Goal: Task Accomplishment & Management: Manage account settings

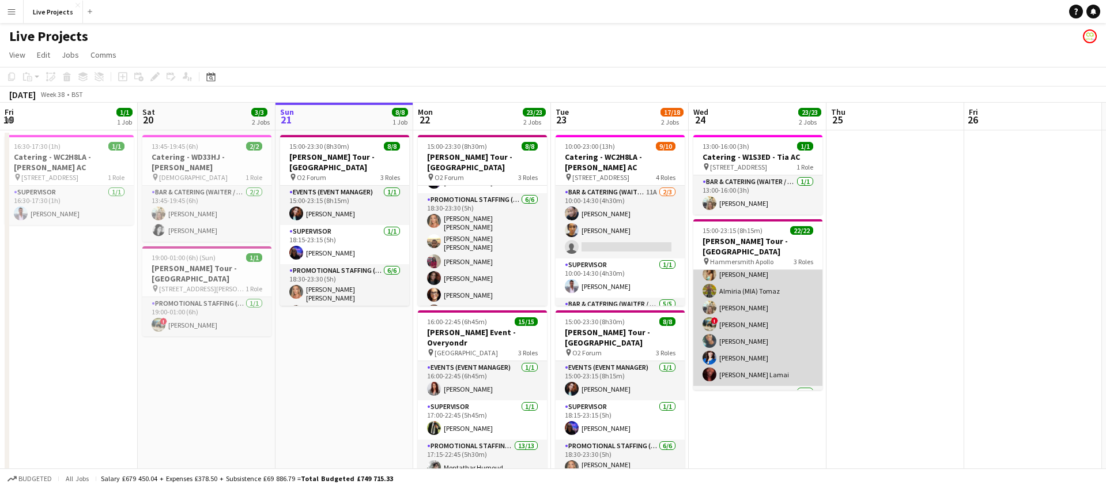
scroll to position [280, 0]
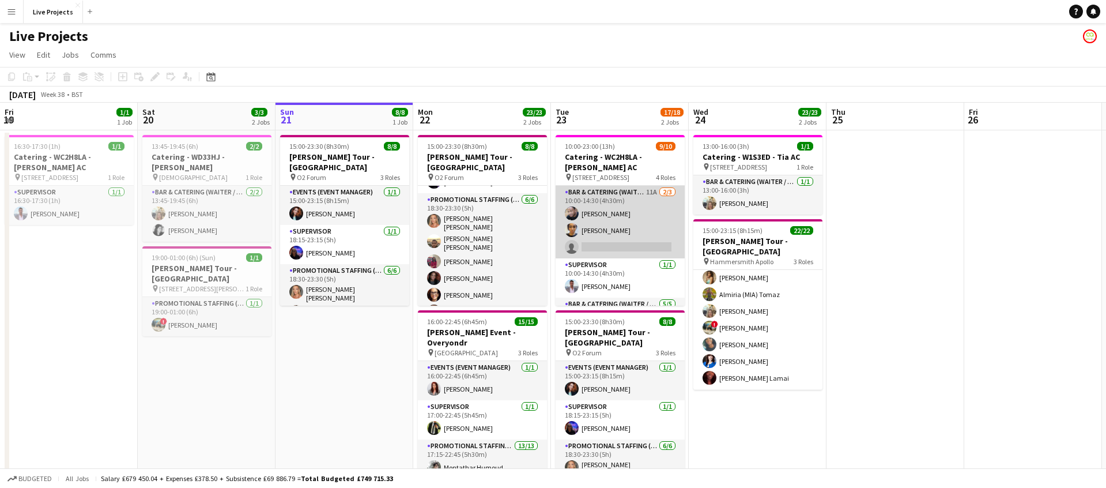
click at [623, 233] on app-card-role "Bar & Catering (Waiter / waitress) 11A 2/3 10:00-14:30 (4h30m) Adrian Allan Van…" at bounding box center [620, 222] width 129 height 73
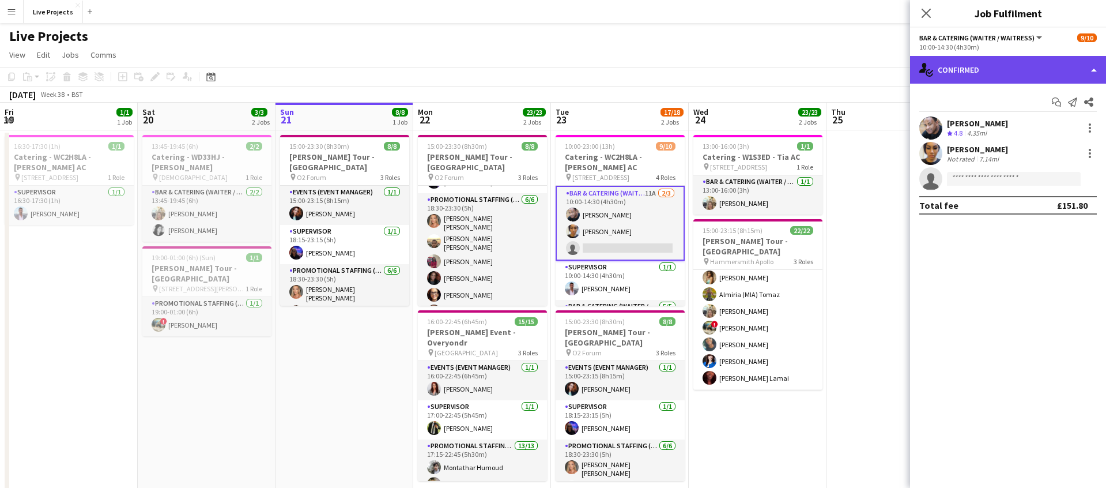
click at [1015, 74] on div "single-neutral-actions-check-2 Confirmed" at bounding box center [1008, 70] width 196 height 28
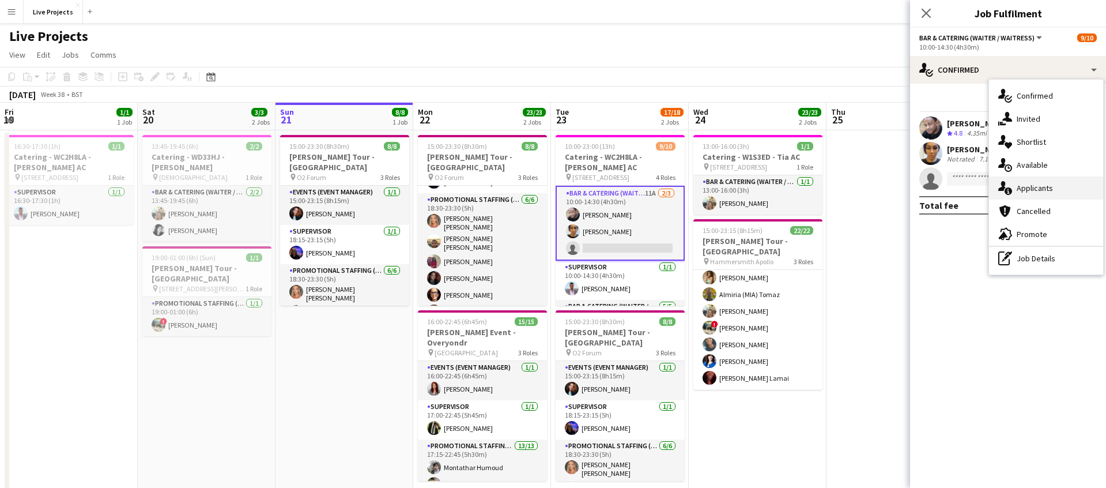
click at [1047, 193] on span "Applicants" at bounding box center [1035, 188] width 36 height 10
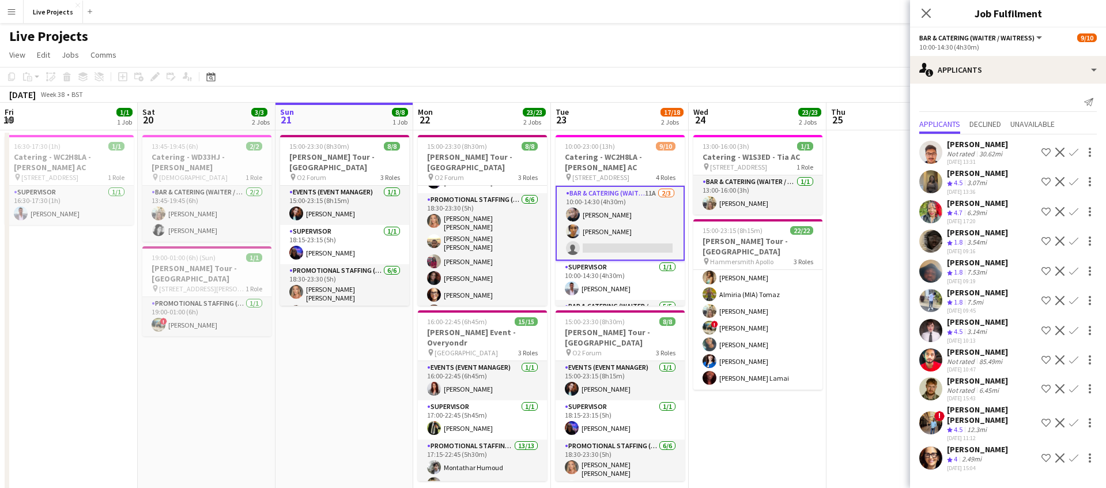
drag, startPoint x: 1073, startPoint y: 209, endPoint x: 1073, endPoint y: 223, distance: 14.4
click at [1073, 209] on app-icon "Confirm" at bounding box center [1073, 211] width 9 height 9
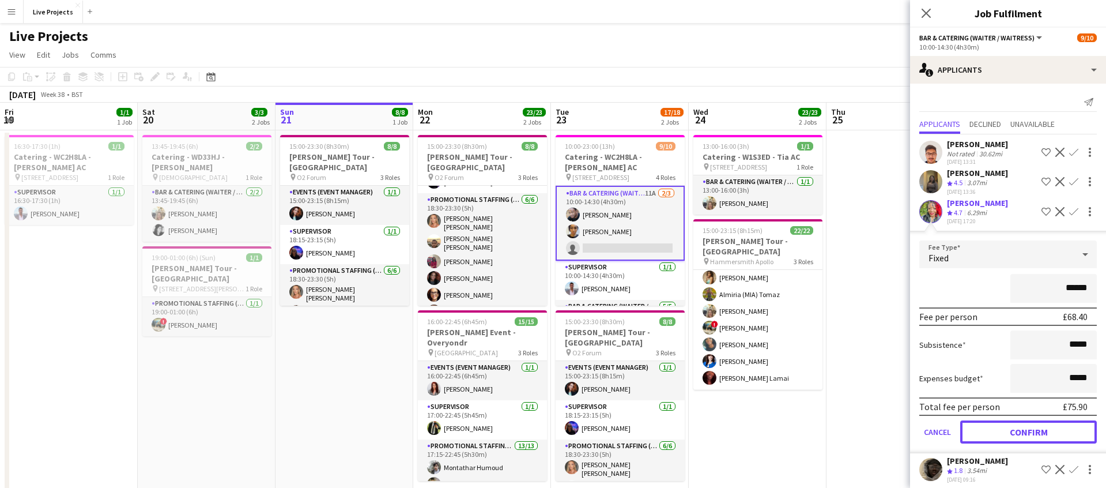
drag, startPoint x: 1049, startPoint y: 433, endPoint x: 1044, endPoint y: 413, distance: 21.3
click at [1049, 433] on button "Confirm" at bounding box center [1028, 431] width 137 height 23
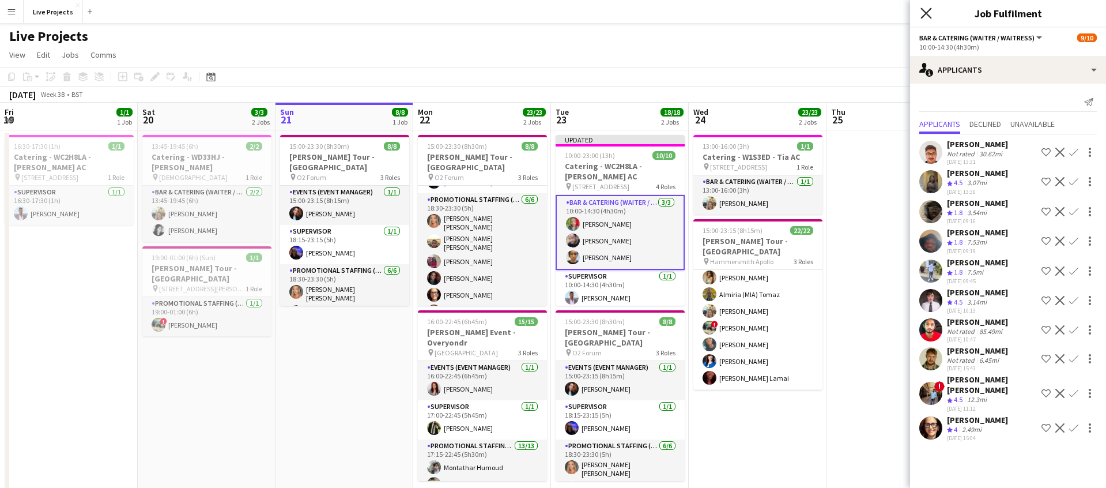
click at [927, 10] on icon "Close pop-in" at bounding box center [926, 12] width 11 height 11
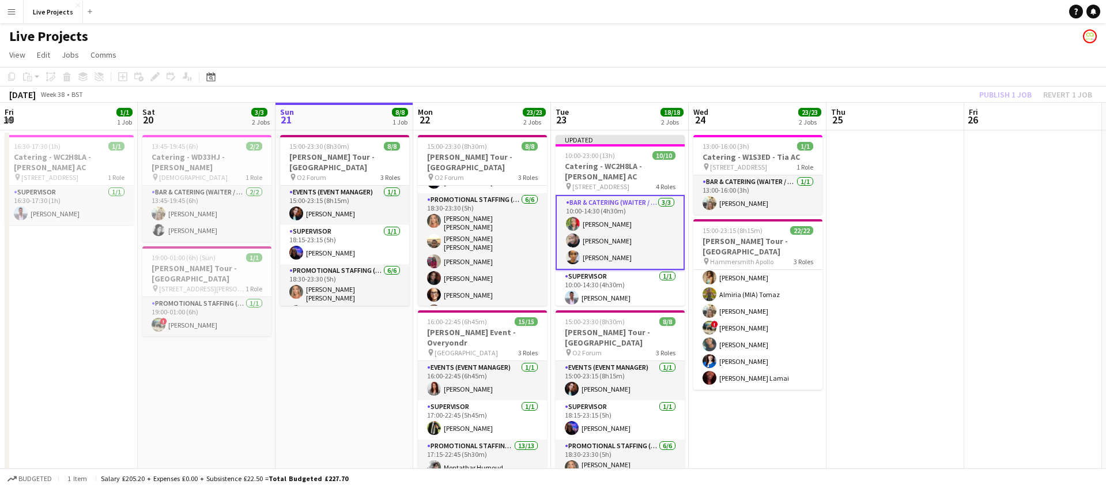
click at [1001, 93] on div "Publish 1 job Revert 1 job" at bounding box center [1036, 94] width 141 height 15
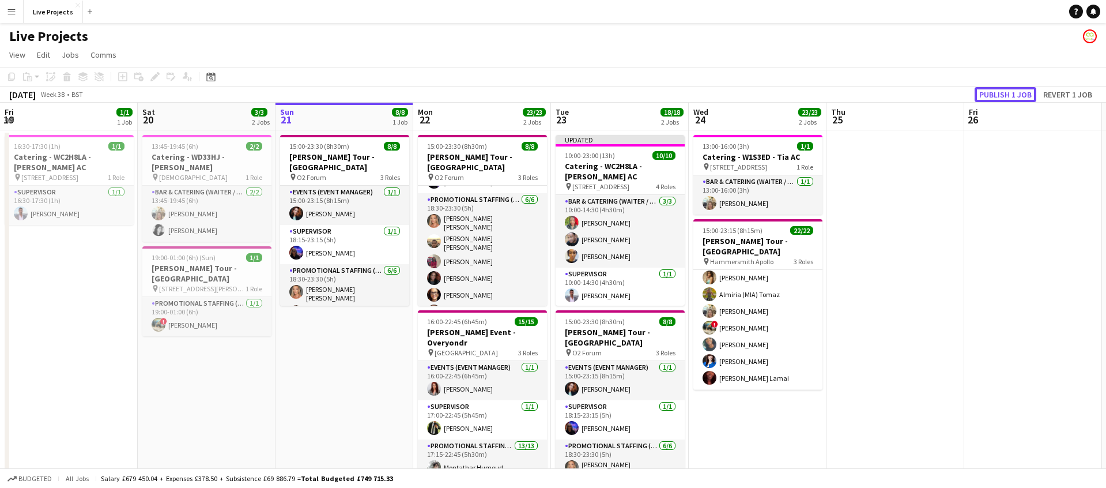
click at [1001, 93] on button "Publish 1 job" at bounding box center [1006, 94] width 62 height 15
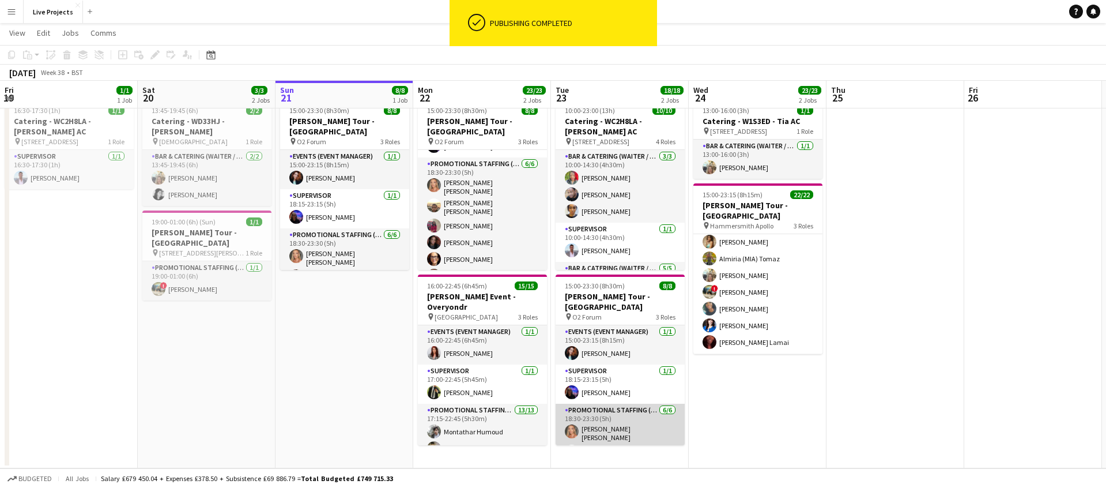
scroll to position [71, 0]
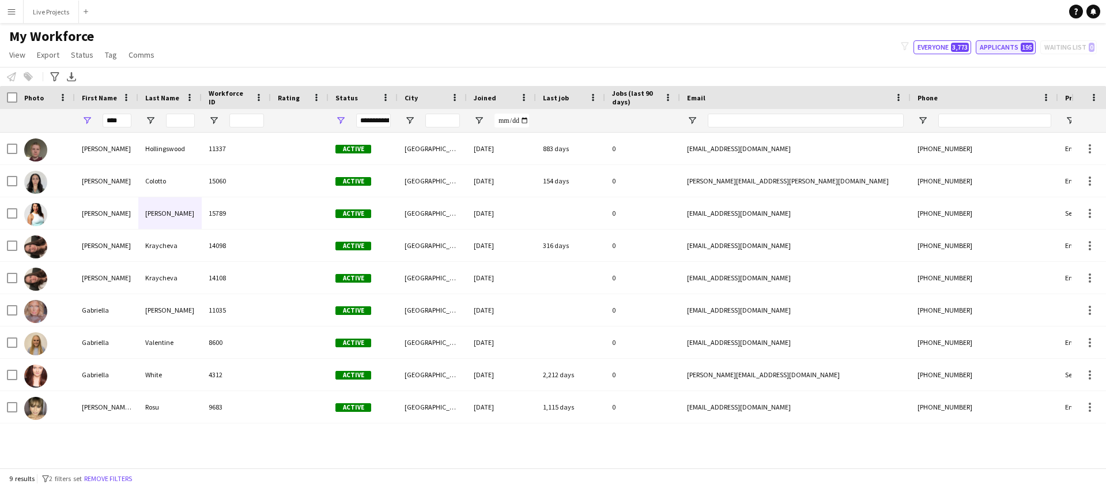
click at [1001, 45] on button "Applicants 195" at bounding box center [1006, 47] width 60 height 14
type input "**********"
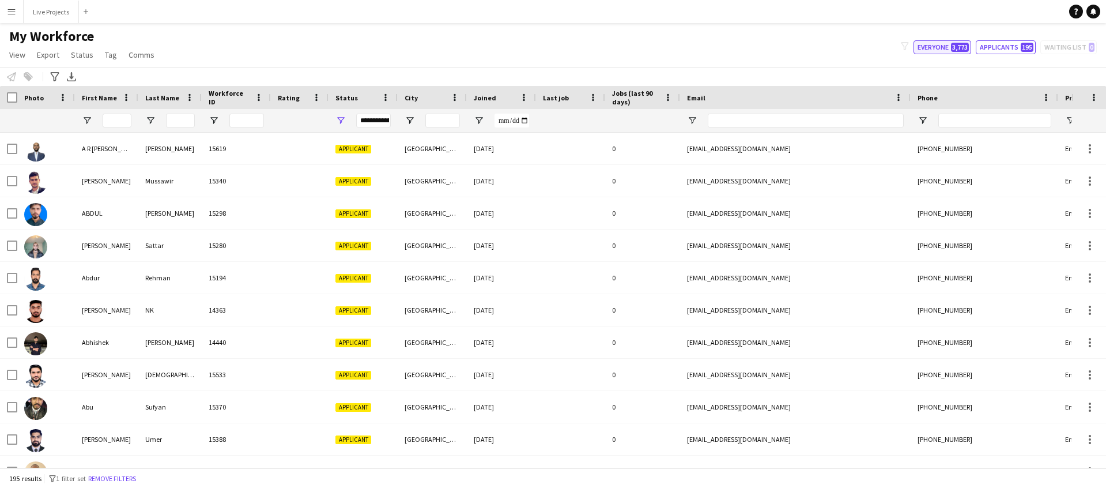
click at [938, 48] on button "Everyone 3,773" at bounding box center [943, 47] width 58 height 14
type input "**********"
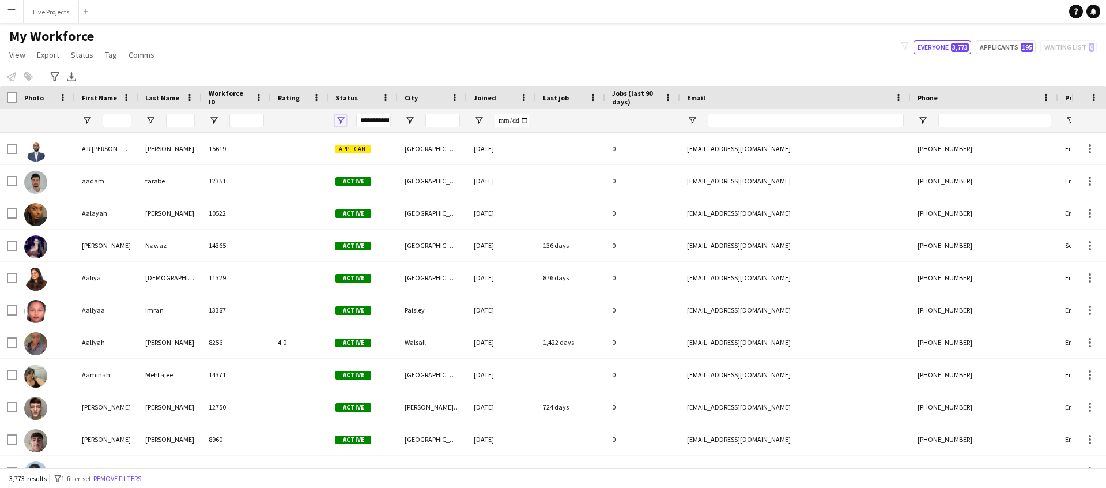
click at [341, 119] on span "Open Filter Menu" at bounding box center [340, 120] width 10 height 10
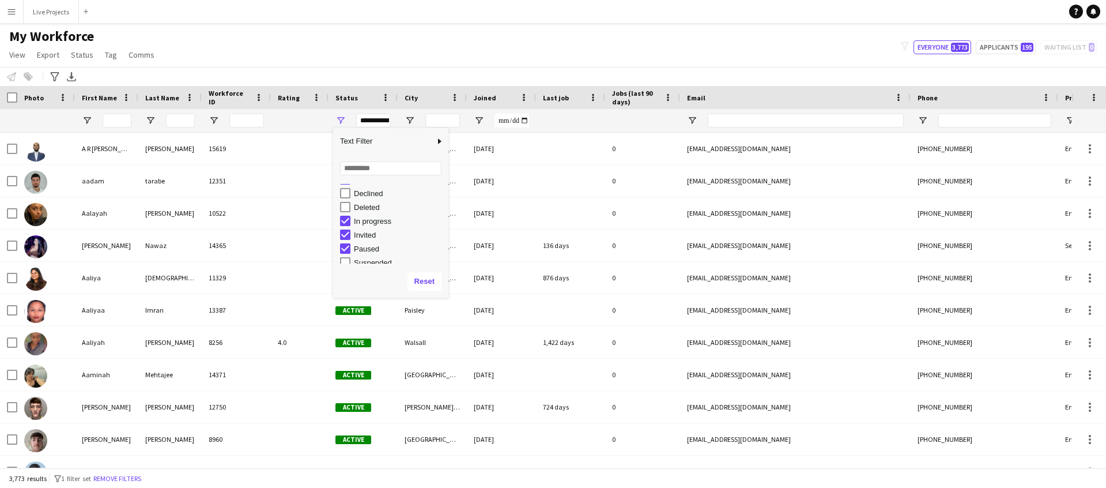
scroll to position [73, 0]
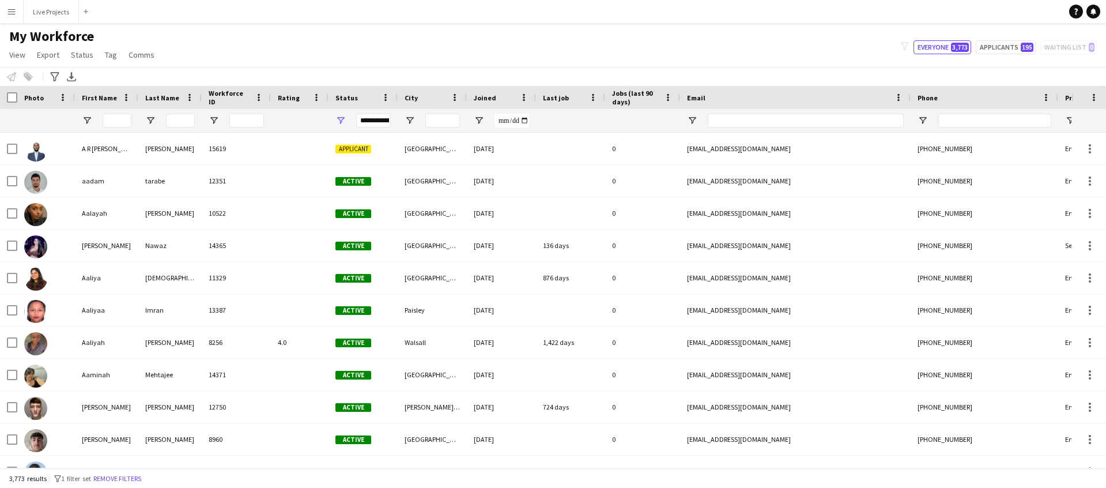
click at [513, 69] on div "Notify workforce Add to tag Select at least one crew to tag him or her. Advance…" at bounding box center [553, 76] width 1106 height 19
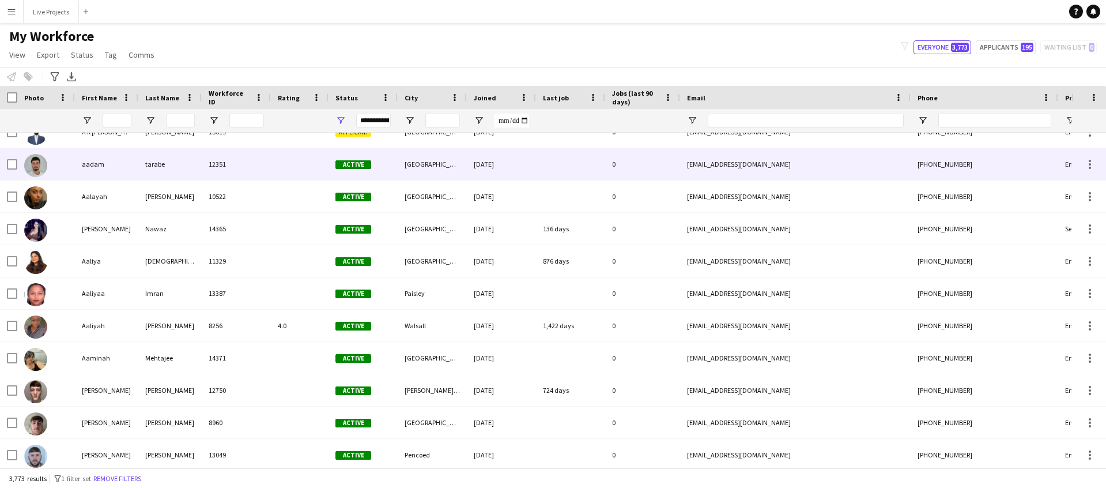
scroll to position [0, 0]
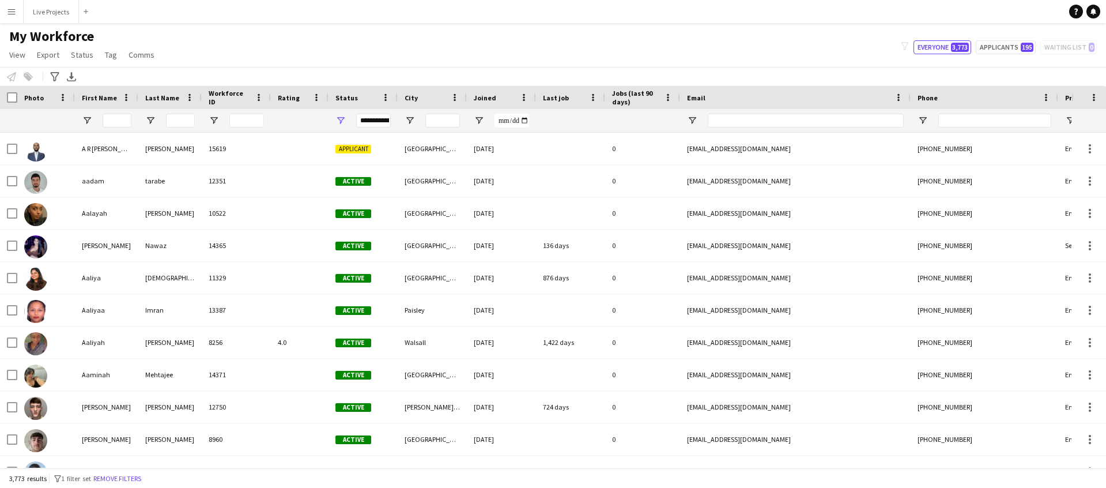
click at [488, 101] on span "Joined" at bounding box center [485, 97] width 22 height 9
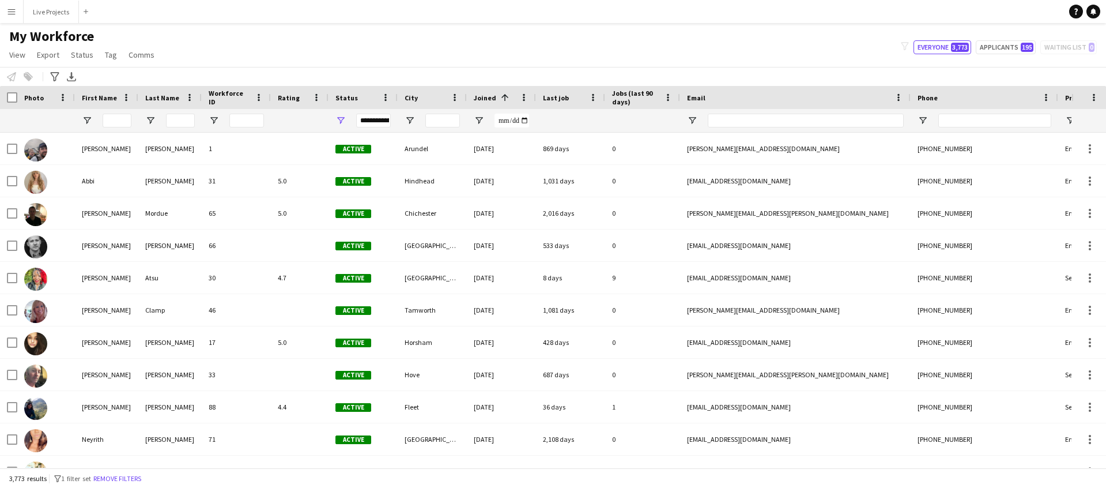
click at [488, 100] on span "Joined" at bounding box center [485, 97] width 22 height 9
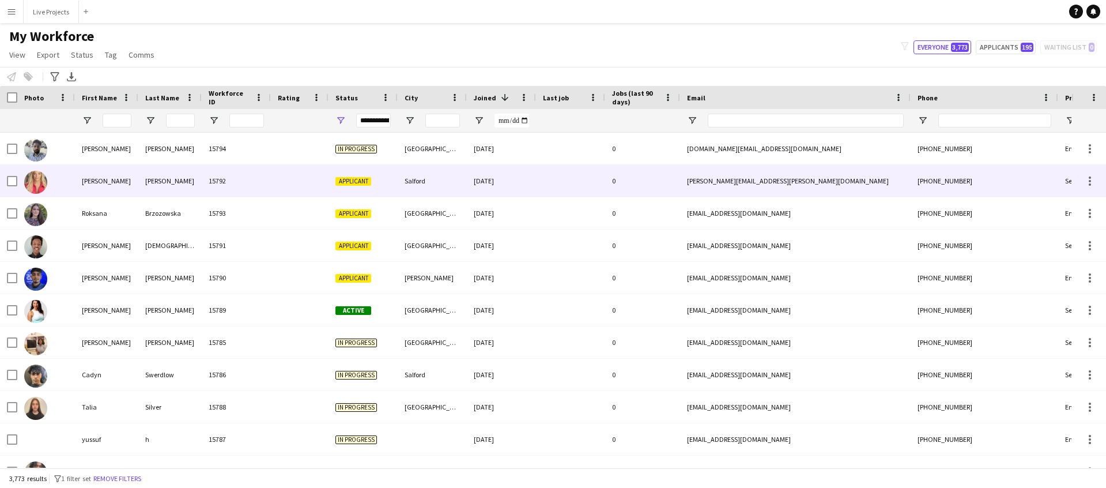
click at [168, 179] on div "[PERSON_NAME]" at bounding box center [169, 181] width 63 height 32
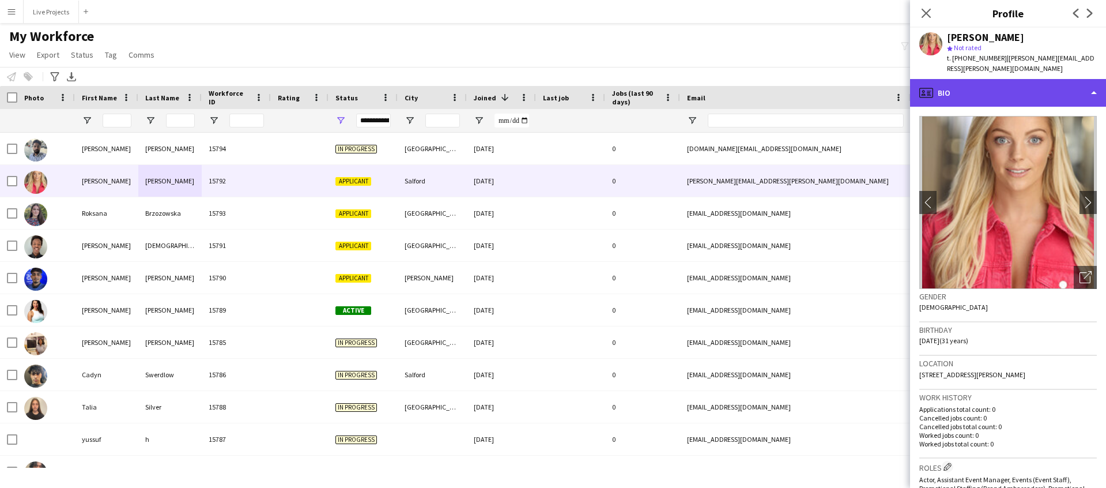
click at [1057, 87] on div "profile Bio" at bounding box center [1008, 93] width 196 height 28
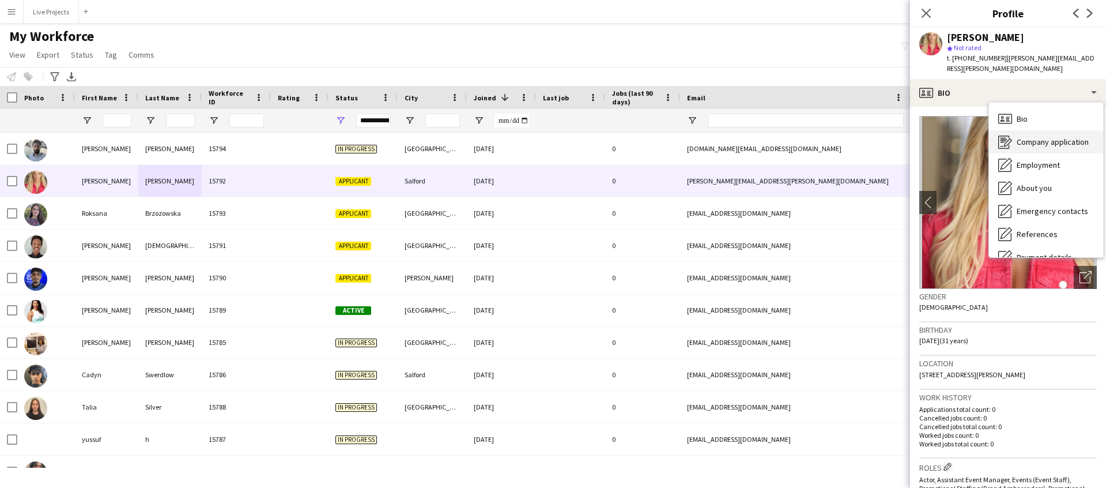
click at [1031, 137] on span "Company application" at bounding box center [1053, 142] width 72 height 10
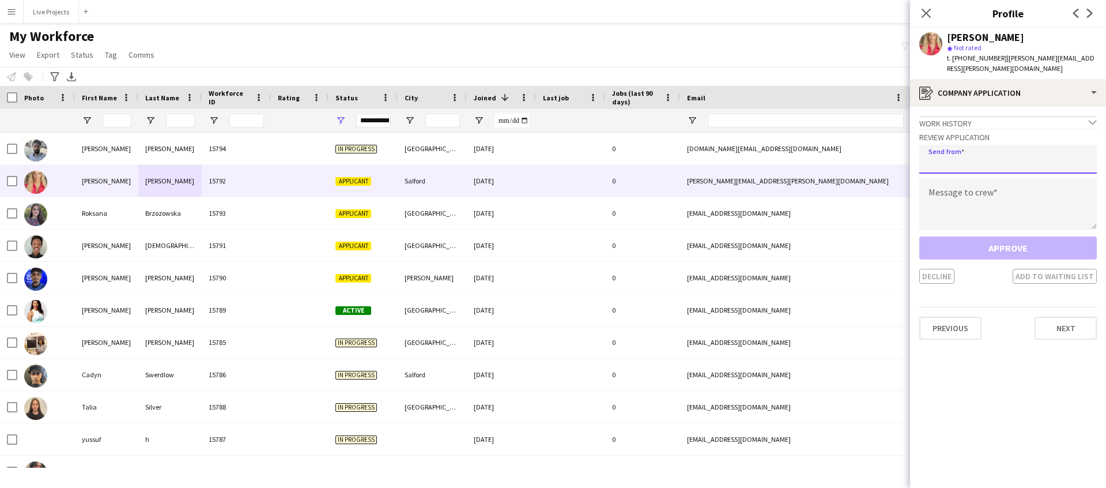
click at [978, 155] on input "email" at bounding box center [1008, 159] width 178 height 29
type input "**********"
click at [971, 206] on textarea at bounding box center [1008, 204] width 178 height 52
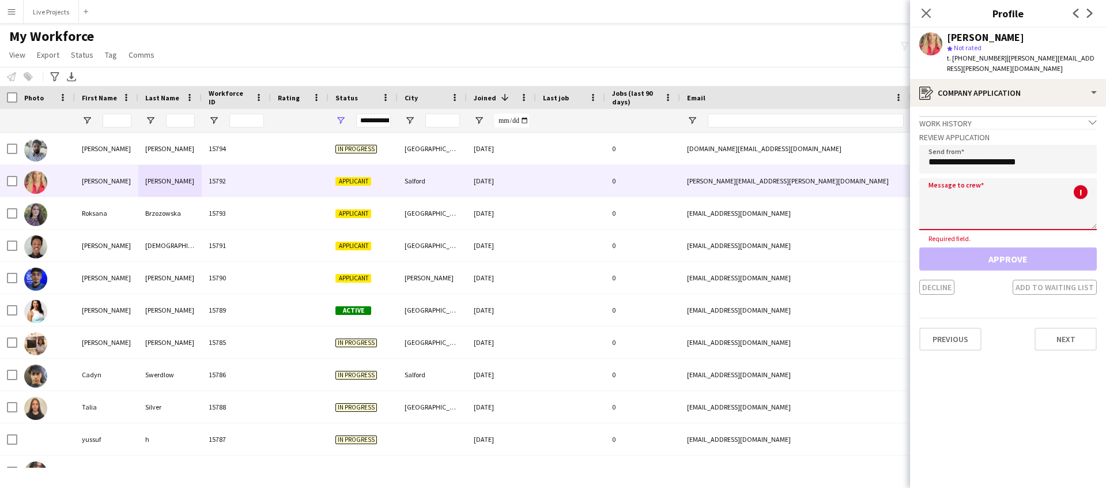
paste textarea "**********"
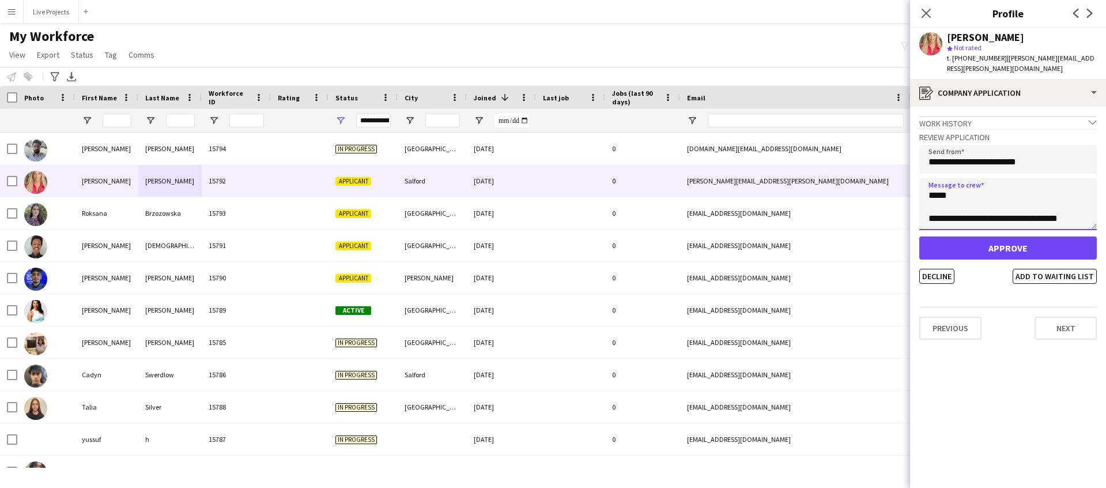
type textarea "**********"
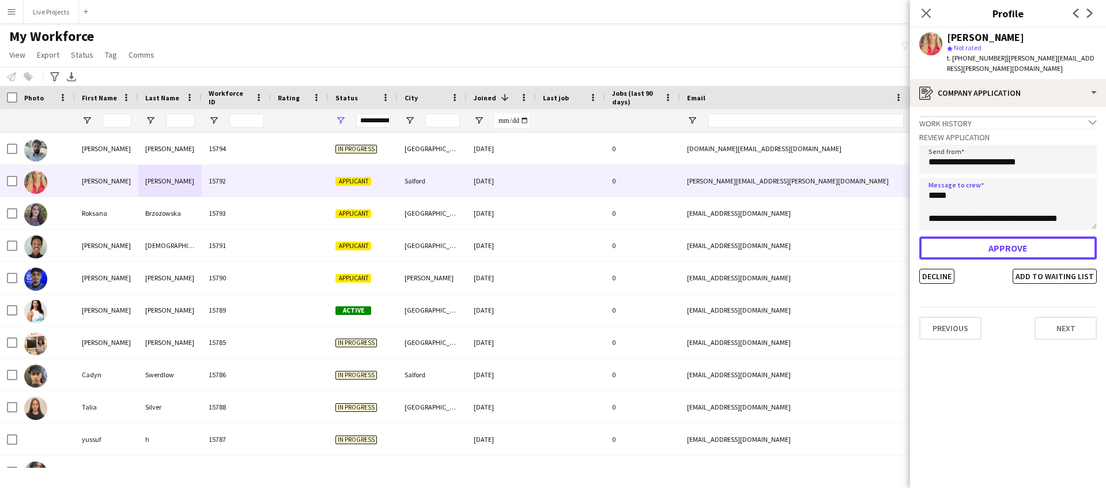
click at [1004, 247] on button "Approve" at bounding box center [1008, 247] width 178 height 23
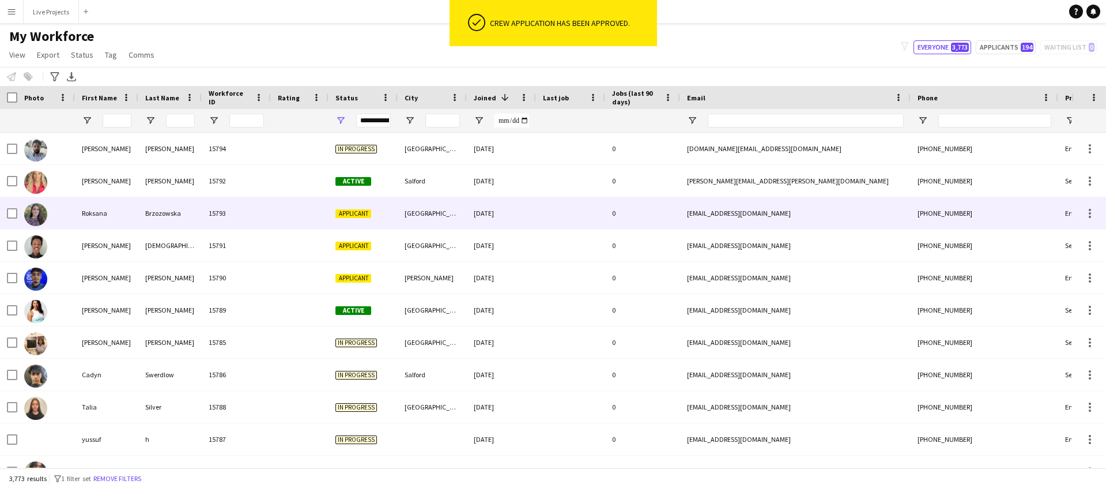
click at [163, 212] on div "Brzozowska" at bounding box center [169, 213] width 63 height 32
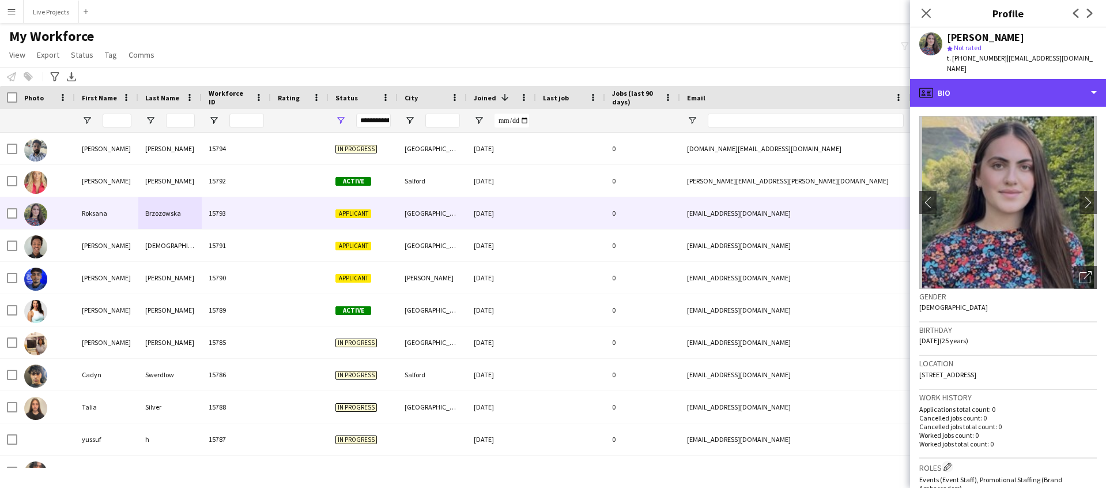
drag, startPoint x: 1034, startPoint y: 93, endPoint x: 1034, endPoint y: 99, distance: 6.3
click at [1034, 93] on div "profile Bio" at bounding box center [1008, 93] width 196 height 28
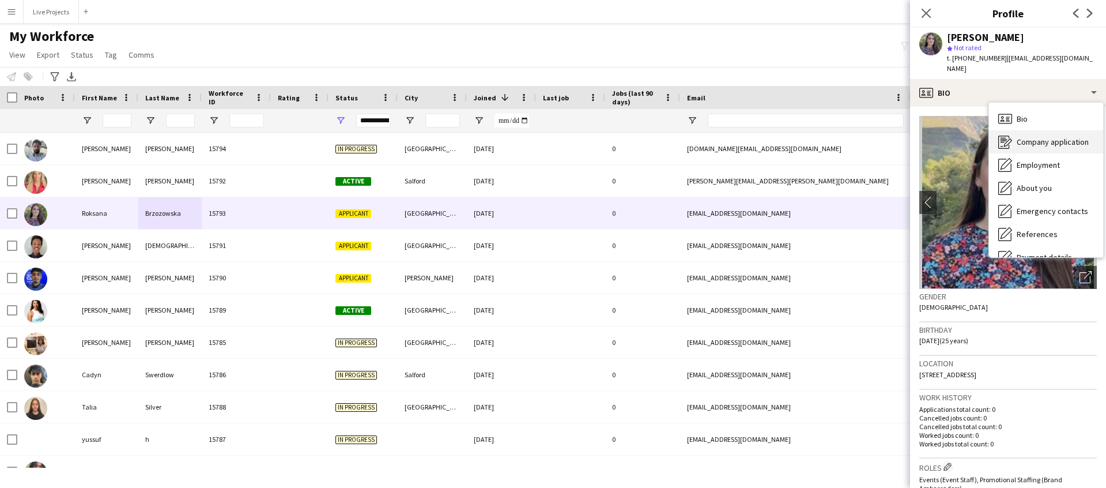
click at [1036, 137] on span "Company application" at bounding box center [1053, 142] width 72 height 10
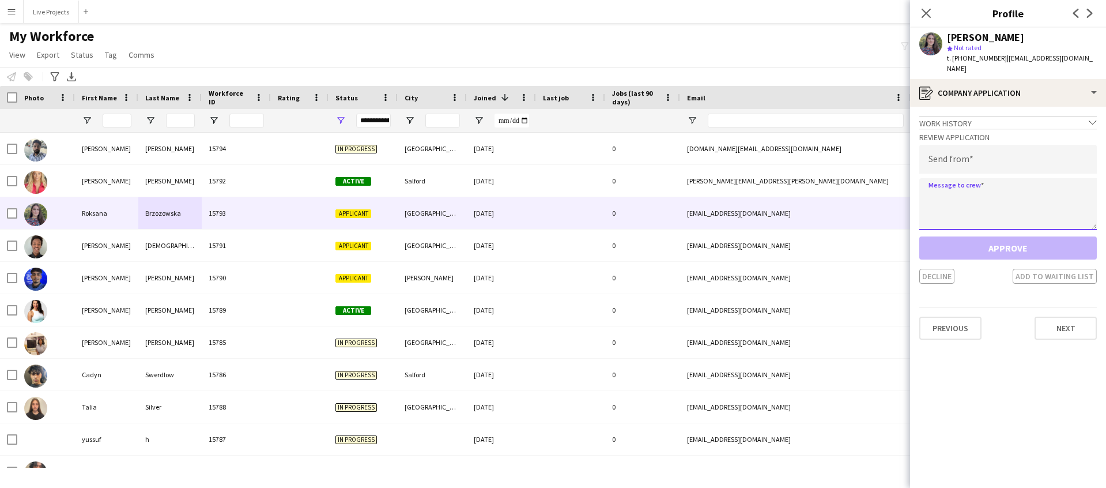
paste textarea "**********"
type textarea "**********"
click at [937, 150] on input "email" at bounding box center [1008, 159] width 178 height 29
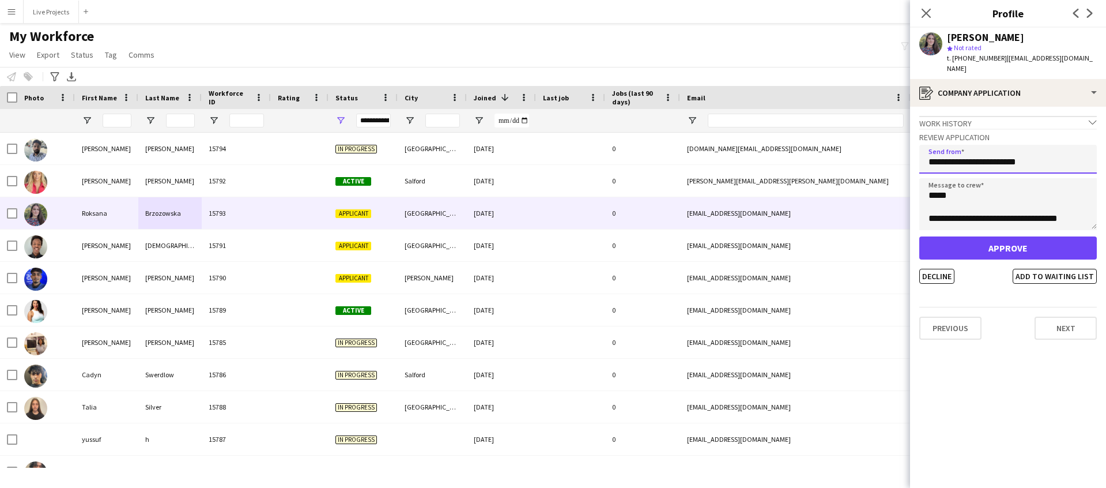
type input "**********"
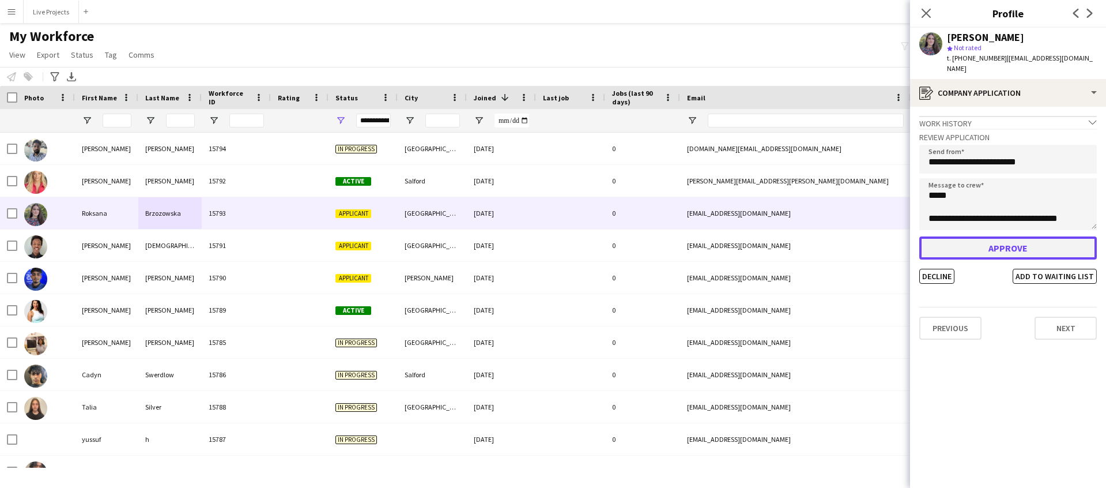
click at [972, 236] on button "Approve" at bounding box center [1008, 247] width 178 height 23
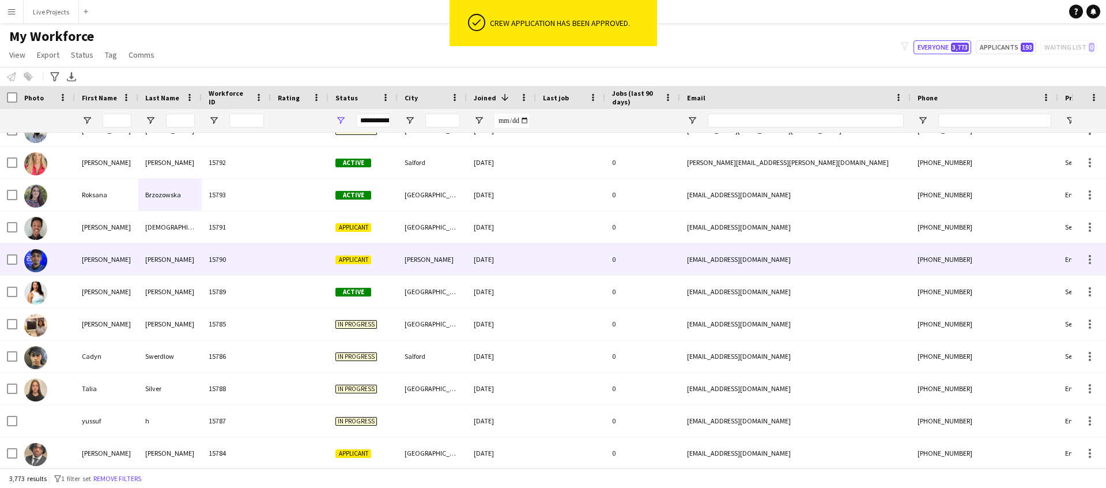
scroll to position [22, 0]
